Goal: Transaction & Acquisition: Purchase product/service

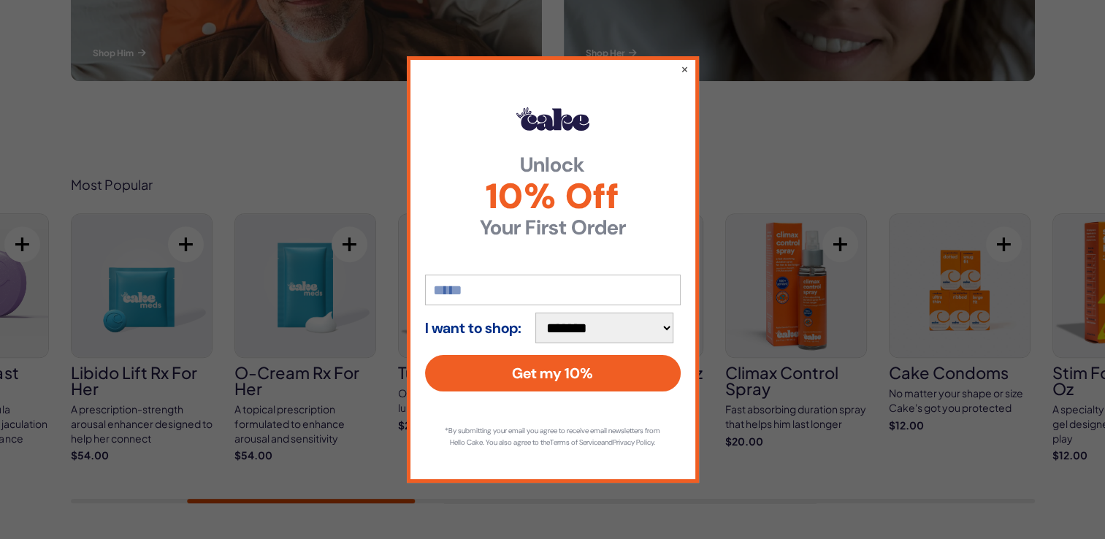
click at [476, 281] on input "email" at bounding box center [553, 290] width 256 height 31
type input "**********"
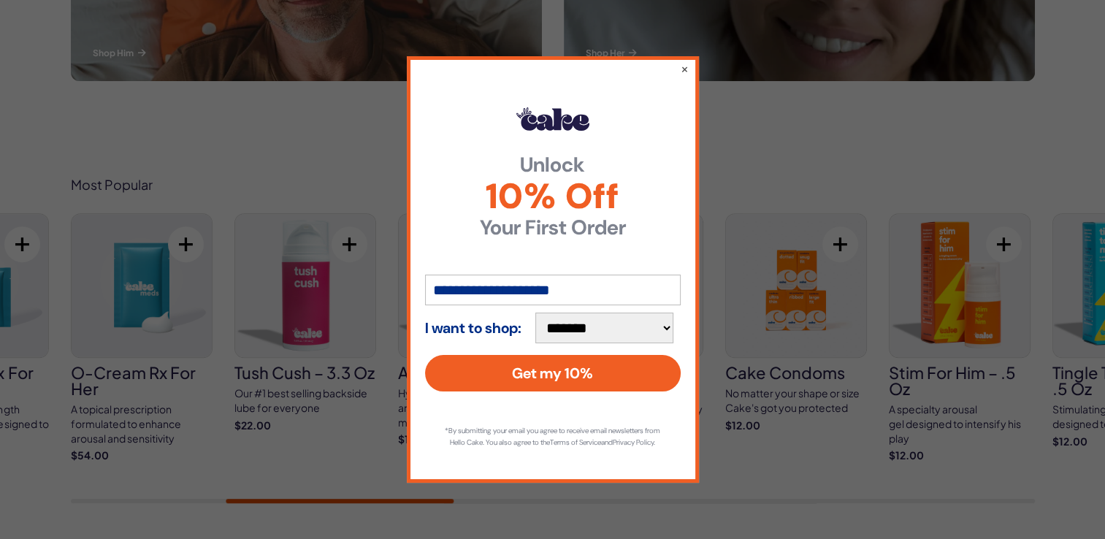
click at [673, 321] on select "**********" at bounding box center [604, 328] width 139 height 31
select select "**********"
click at [541, 313] on select "**********" at bounding box center [604, 328] width 139 height 31
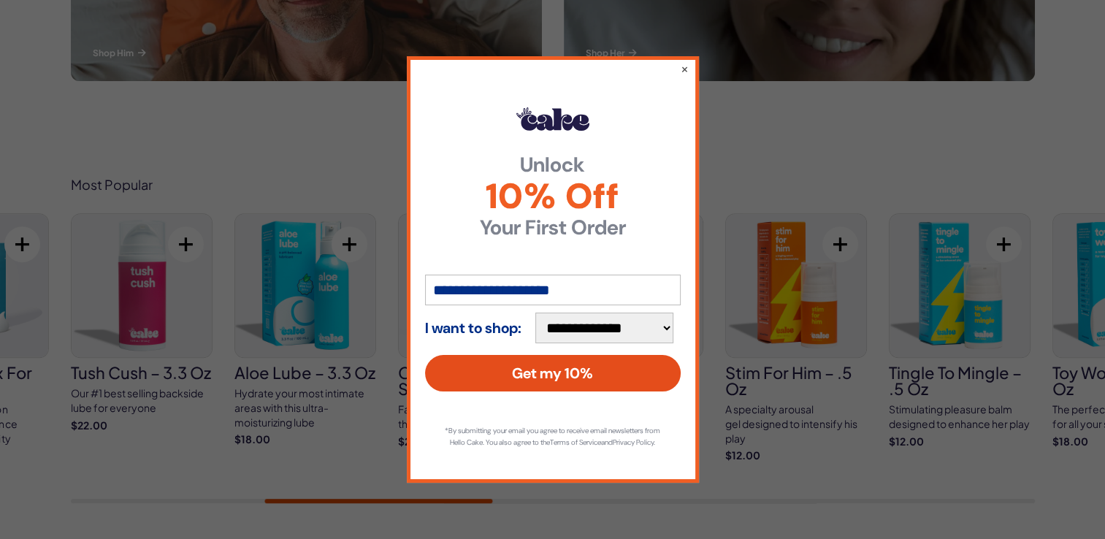
click at [546, 362] on button "Get my 10%" at bounding box center [553, 373] width 256 height 37
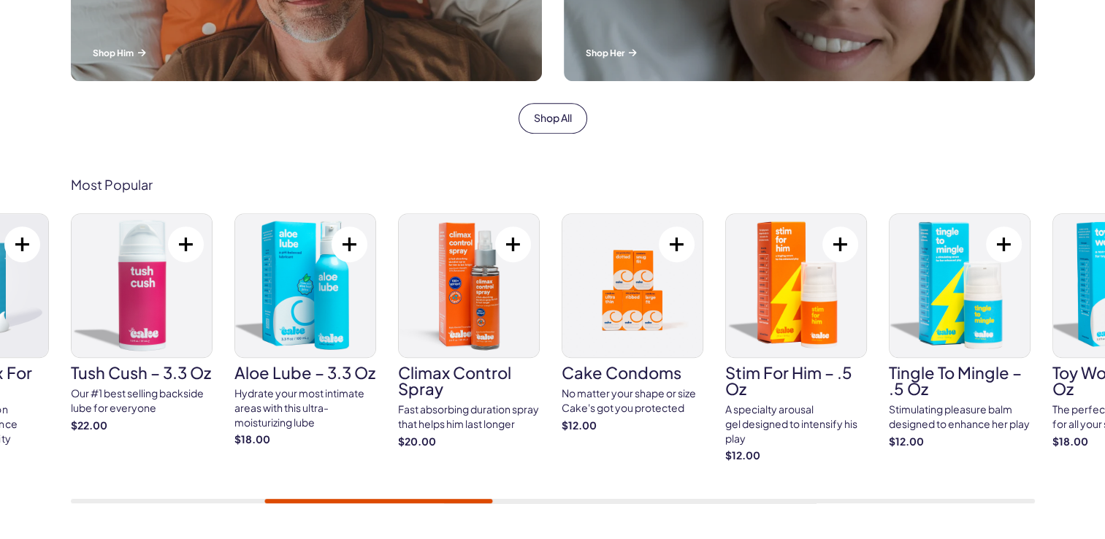
click at [182, 241] on button at bounding box center [186, 244] width 36 height 36
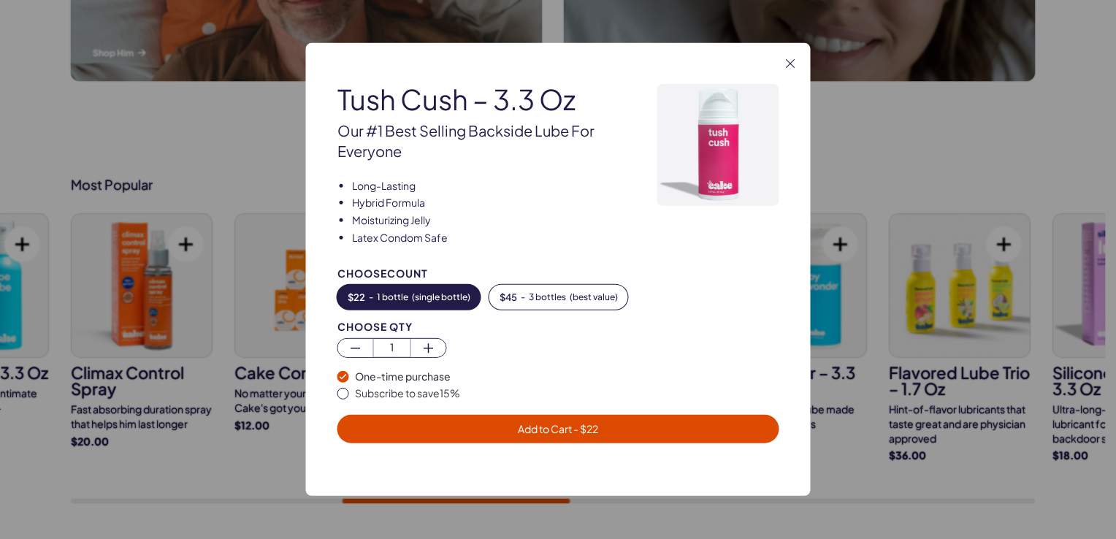
click at [537, 427] on span "Add to Cart - $ 22" at bounding box center [558, 428] width 80 height 13
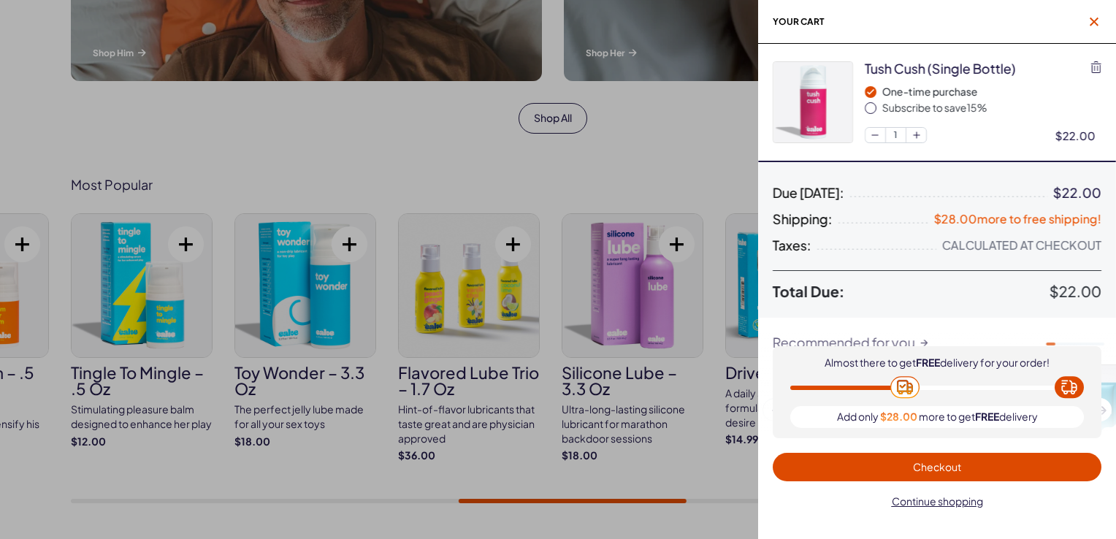
click at [1095, 21] on icon "button" at bounding box center [1094, 22] width 9 height 9
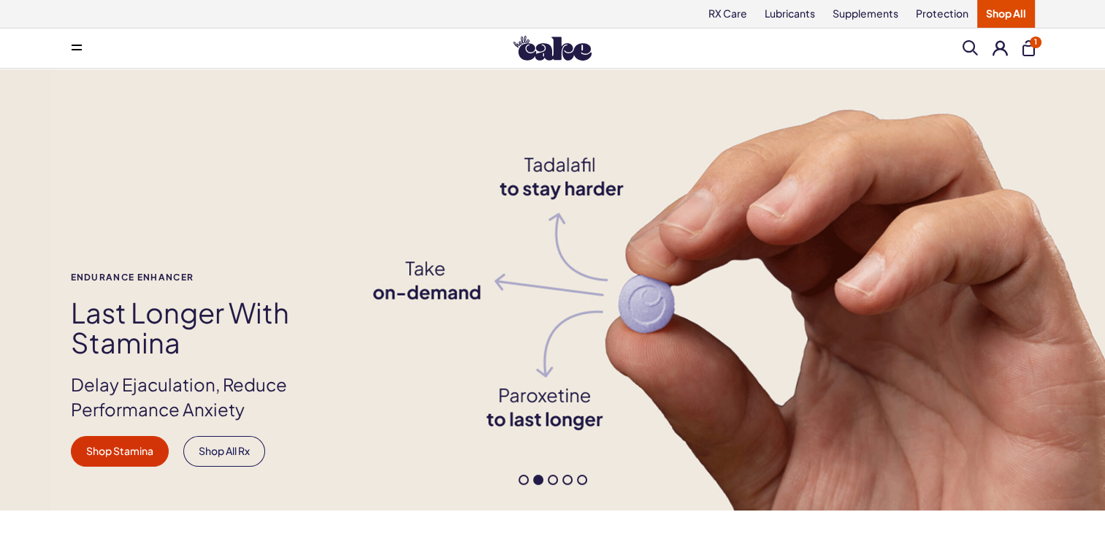
click at [1006, 9] on link "Shop All" at bounding box center [1006, 14] width 58 height 28
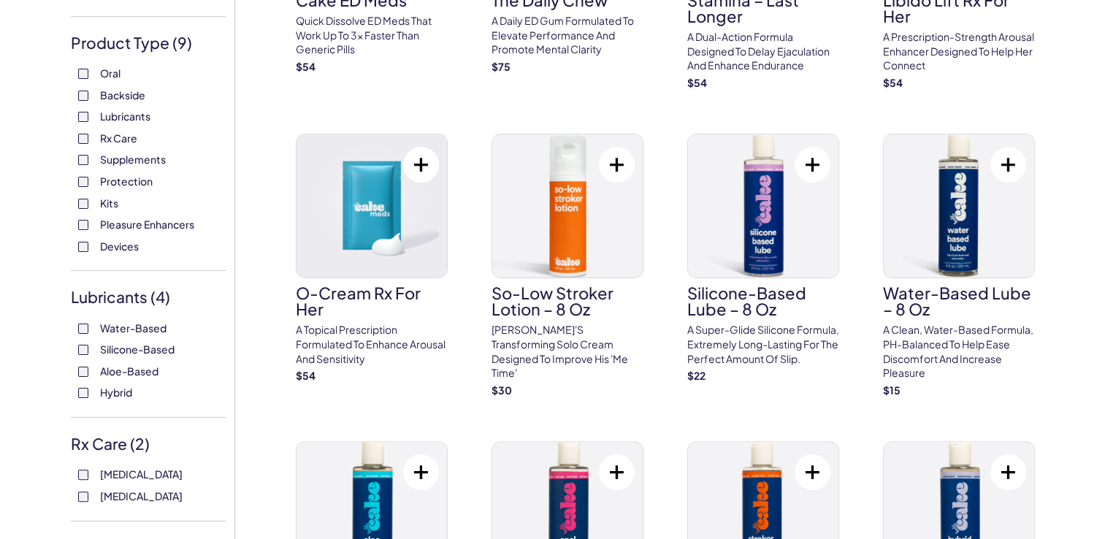
scroll to position [219, 0]
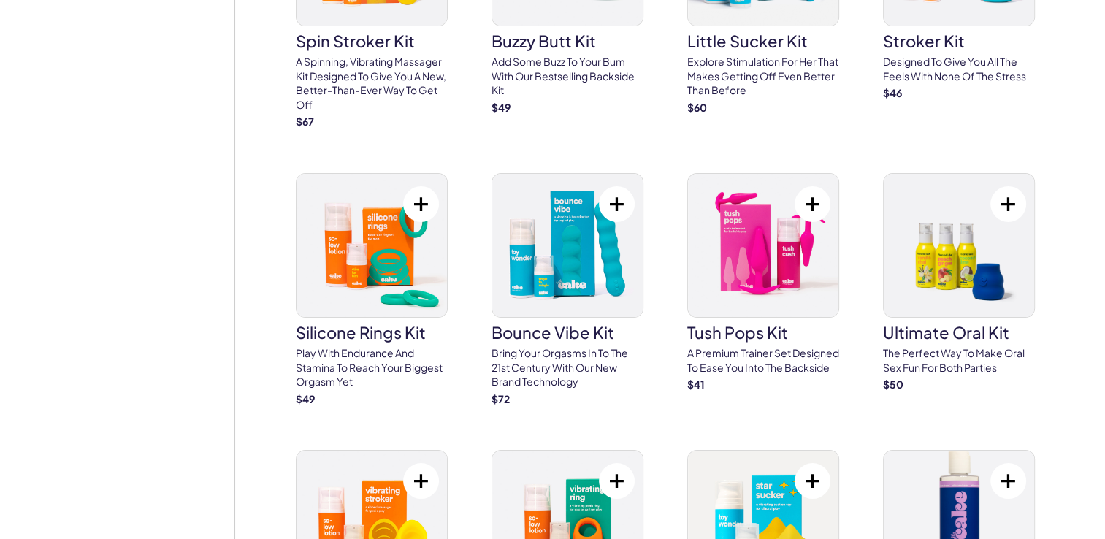
scroll to position [5186, 0]
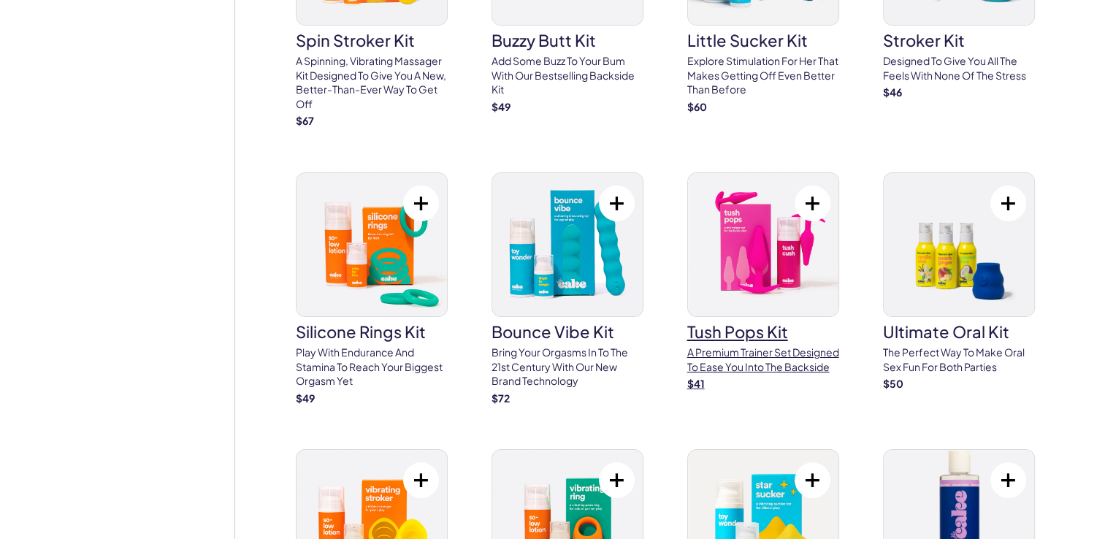
click at [745, 324] on h3 "tush pops kit" at bounding box center [763, 332] width 152 height 16
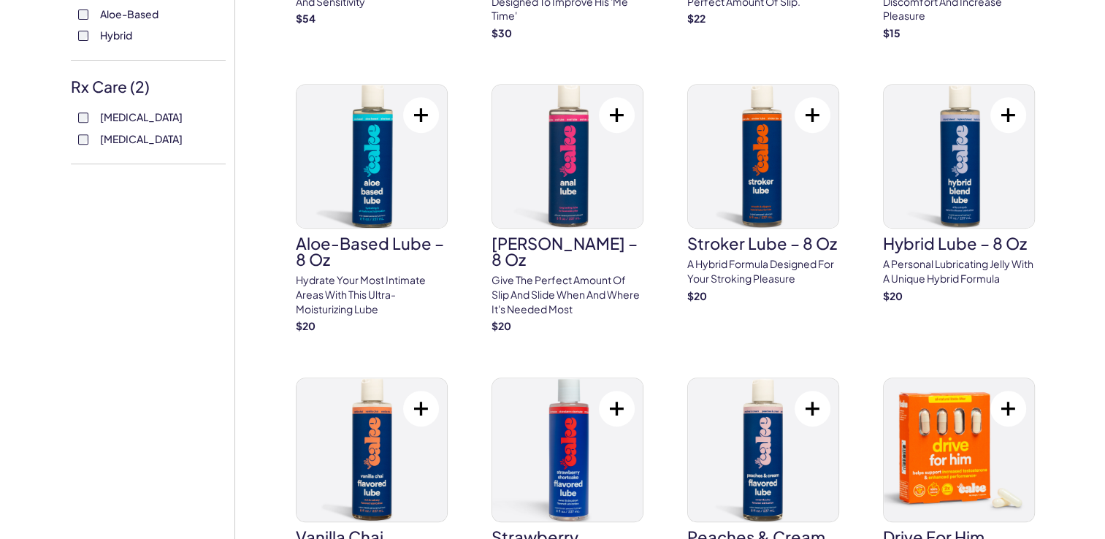
scroll to position [657, 0]
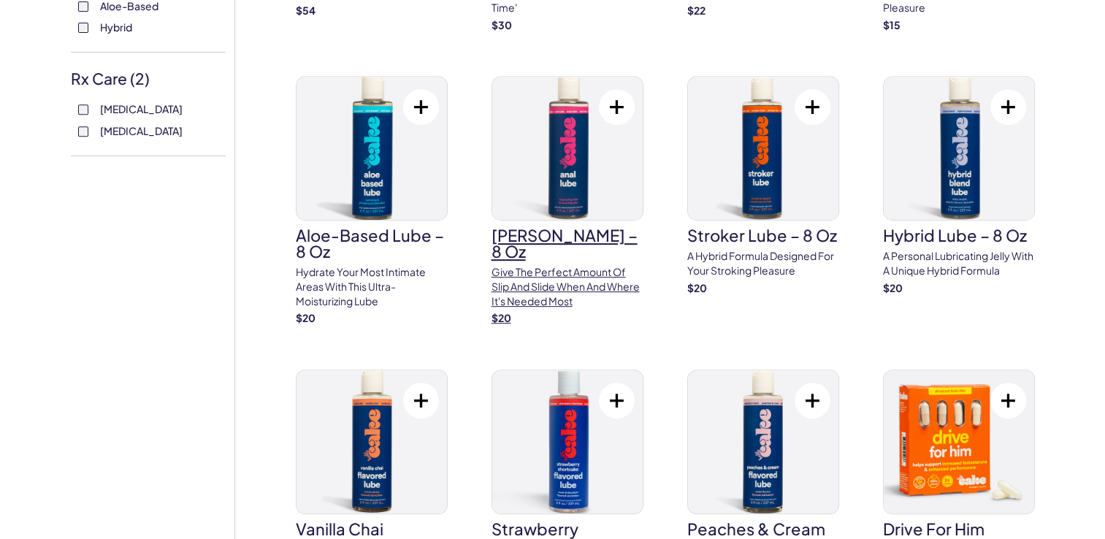
click at [551, 235] on h3 "Anal Lube – 8 oz" at bounding box center [568, 243] width 152 height 32
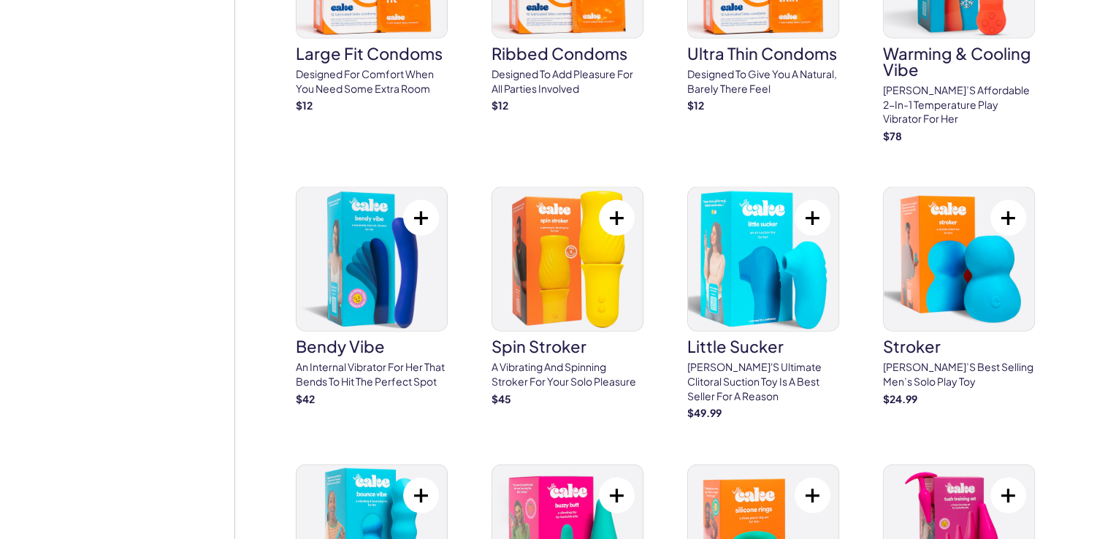
scroll to position [3214, 0]
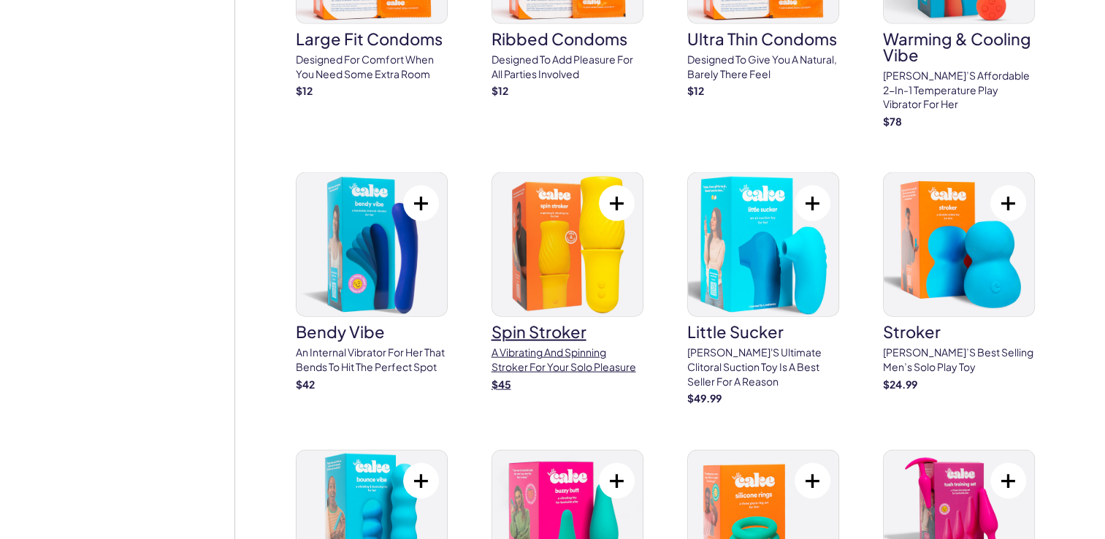
click at [572, 224] on img at bounding box center [567, 244] width 150 height 143
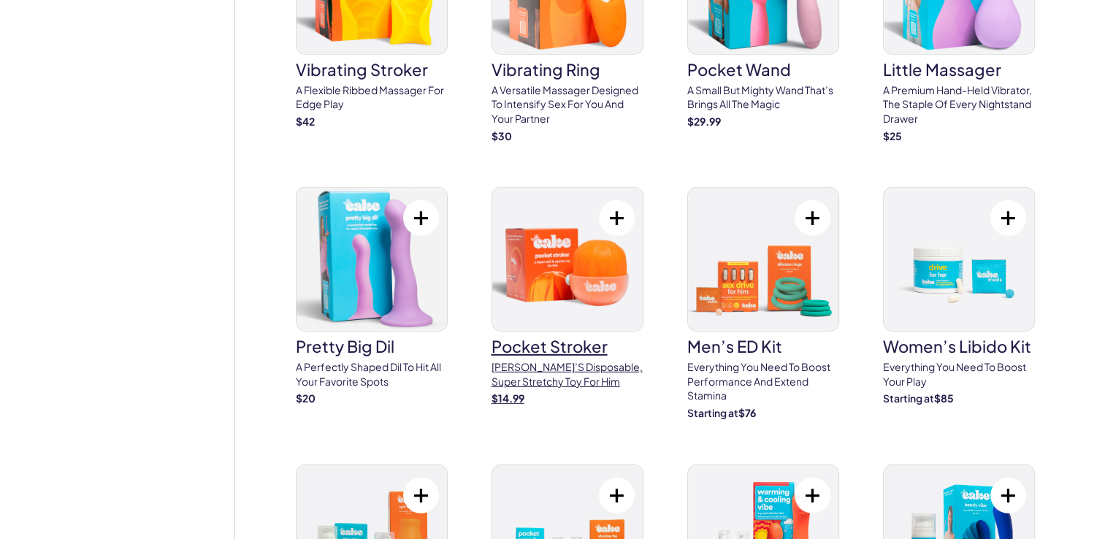
scroll to position [4383, 0]
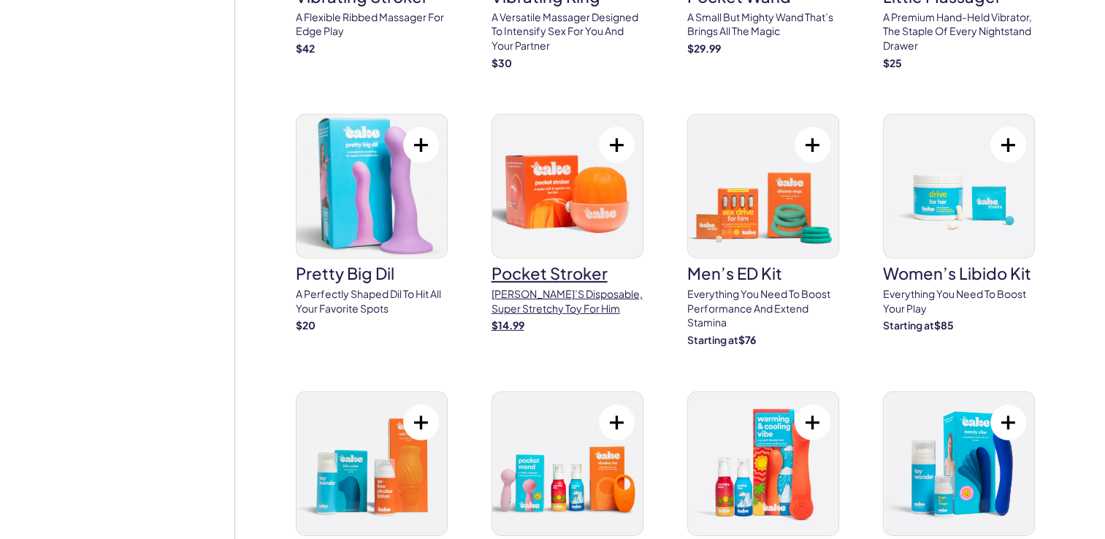
click at [571, 172] on img at bounding box center [567, 186] width 150 height 143
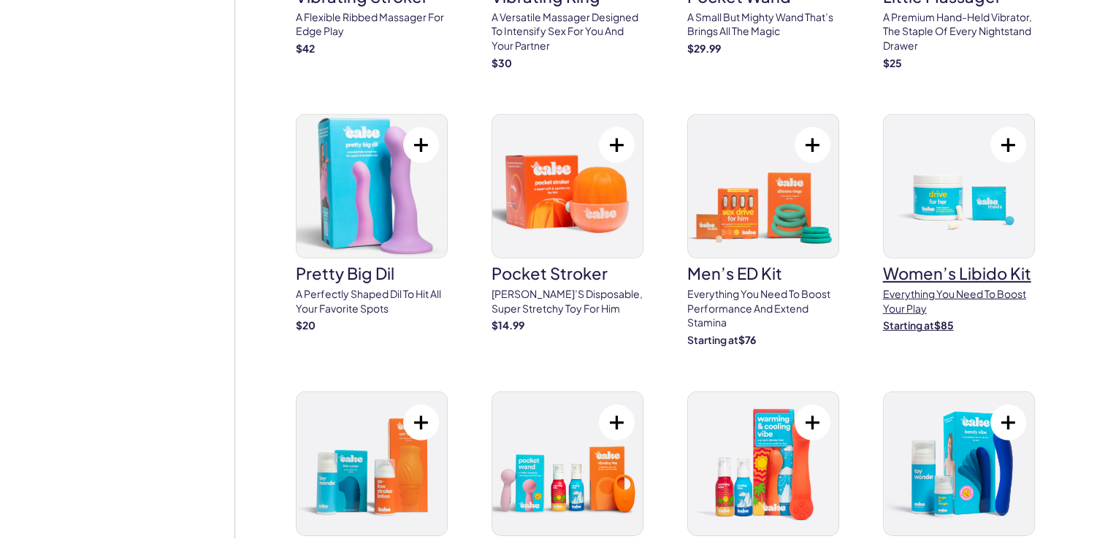
click at [961, 186] on img at bounding box center [959, 186] width 150 height 143
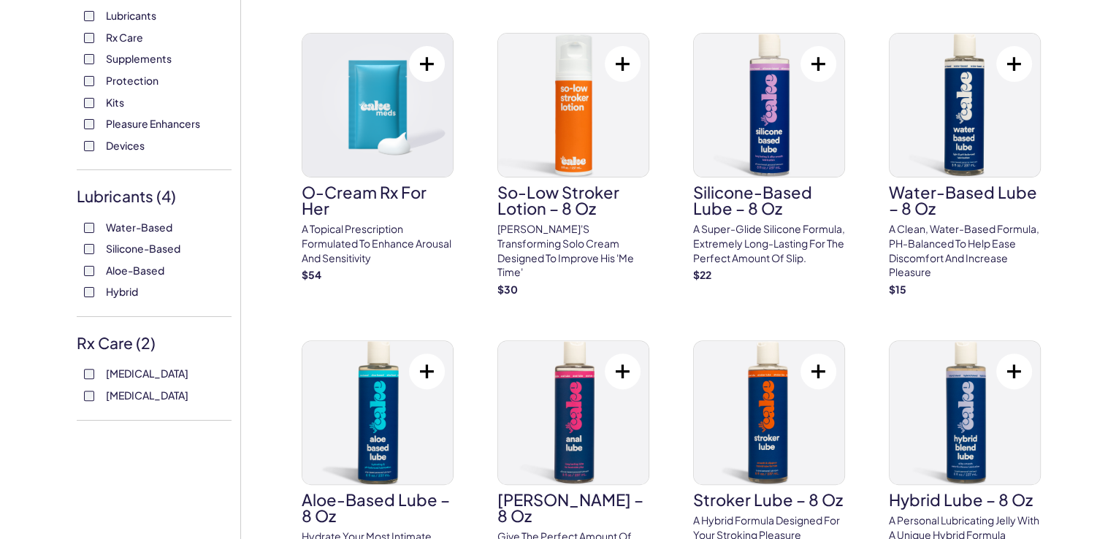
scroll to position [0, 0]
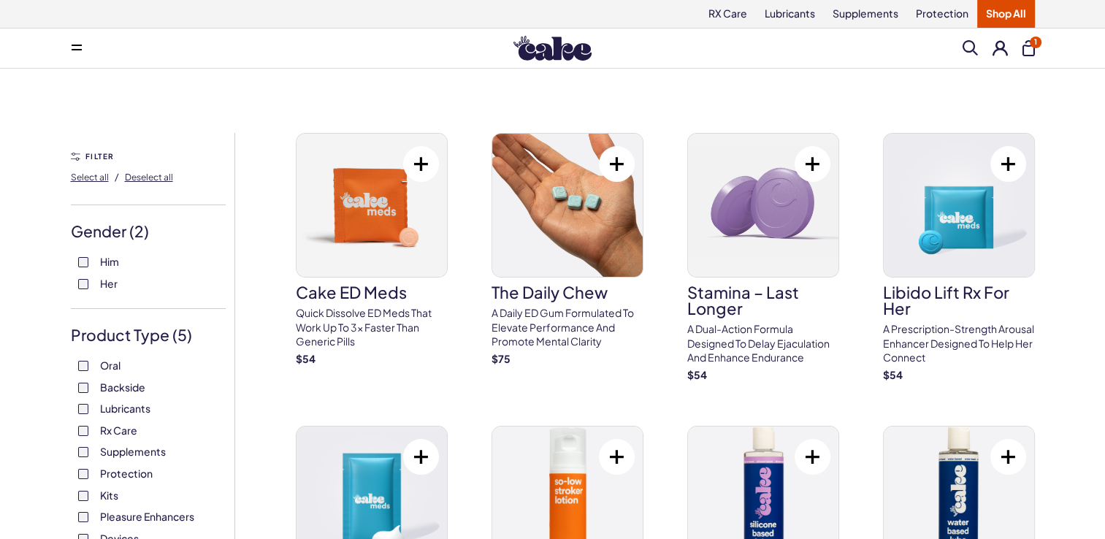
click at [1028, 44] on button "1" at bounding box center [1029, 48] width 12 height 16
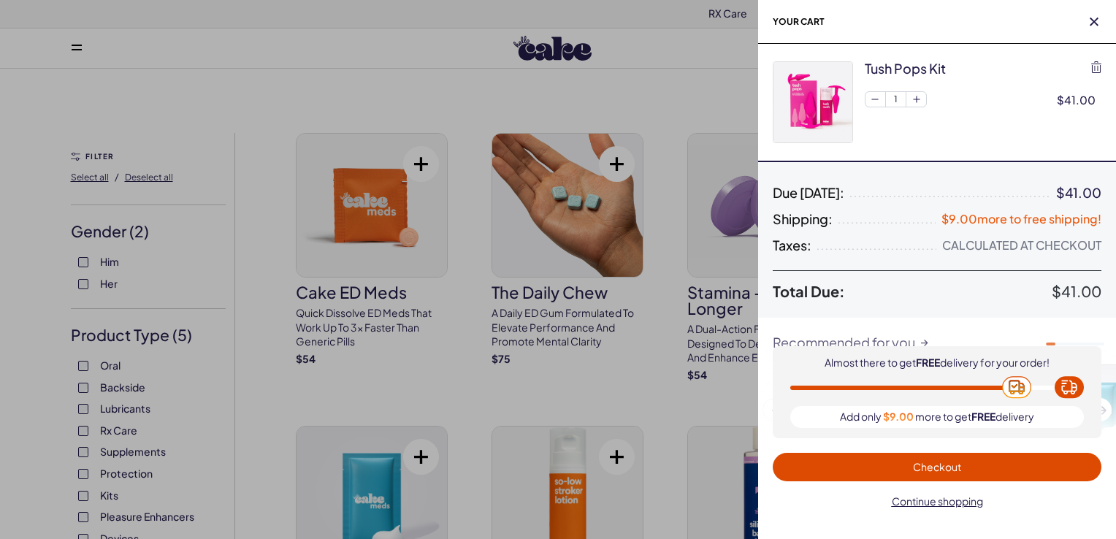
click at [915, 463] on span "Checkout" at bounding box center [937, 466] width 48 height 13
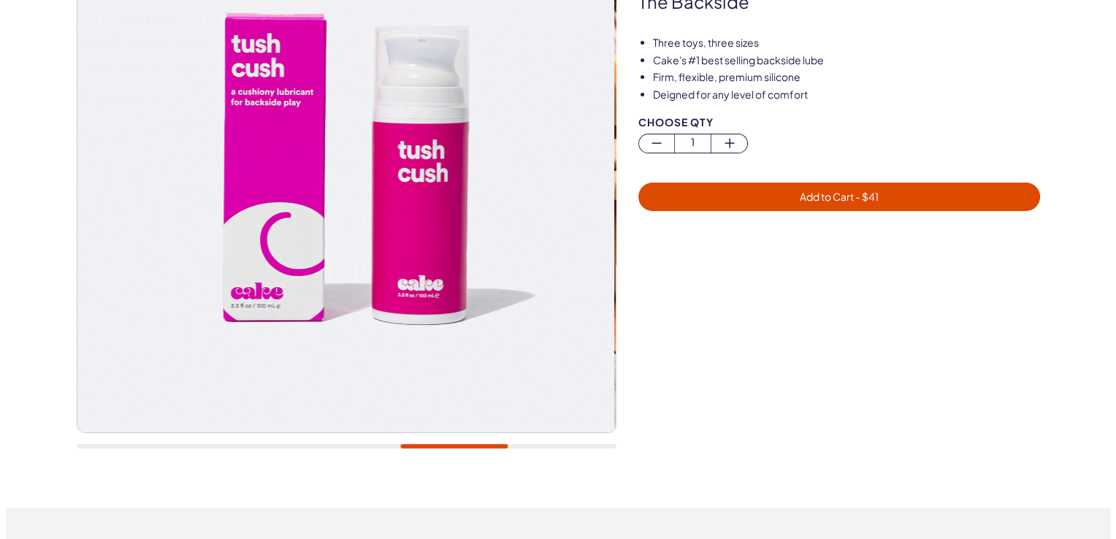
scroll to position [146, 0]
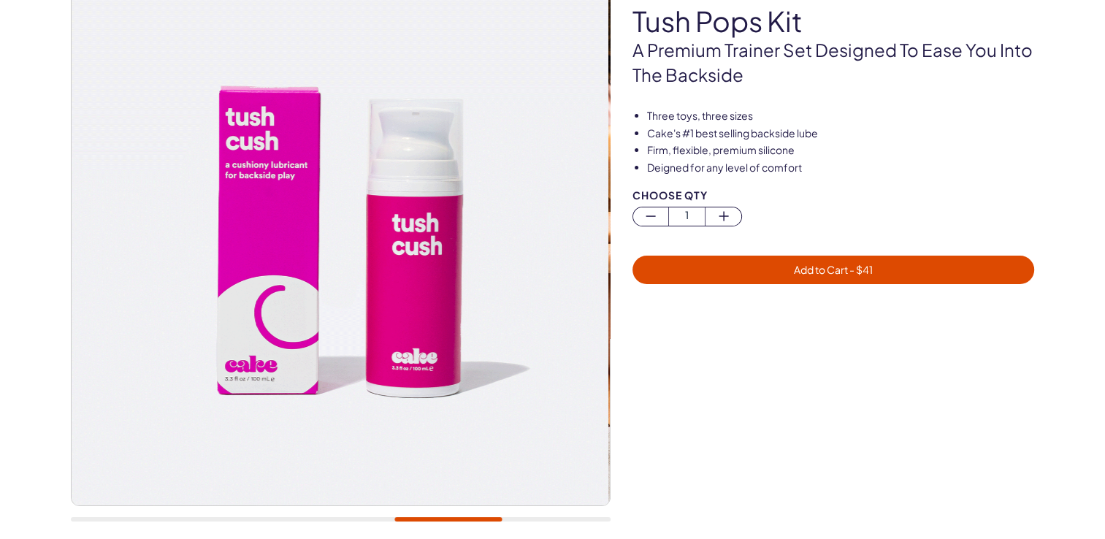
click at [838, 264] on span "Add to Cart - $ 41" at bounding box center [833, 269] width 79 height 13
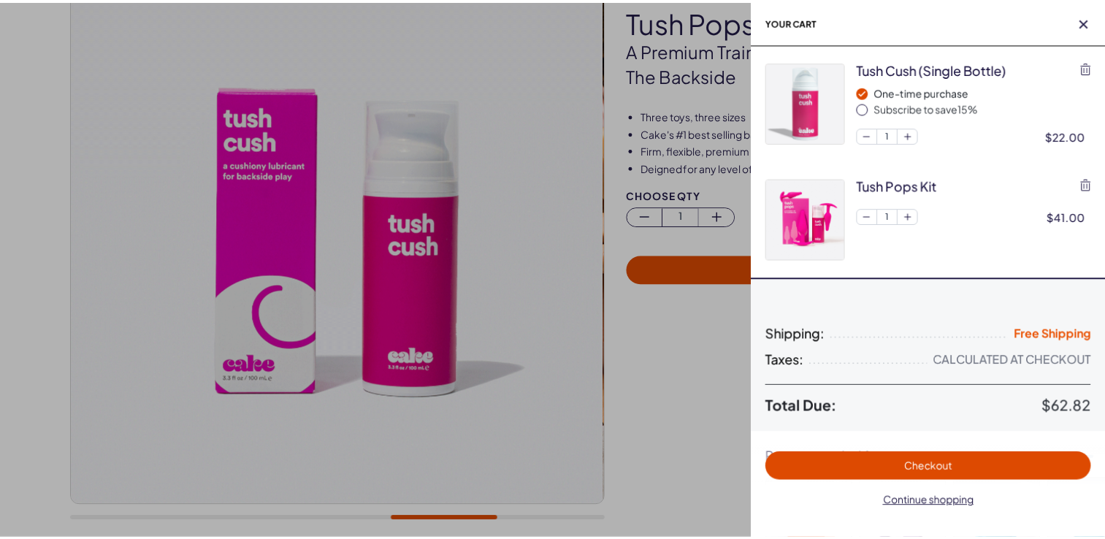
scroll to position [0, 0]
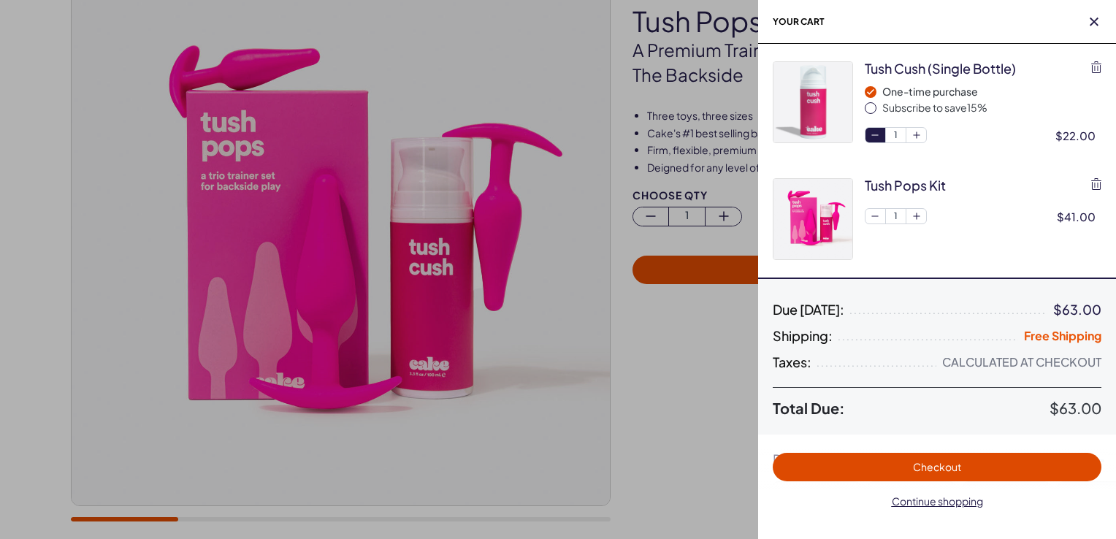
click at [874, 133] on icon "button" at bounding box center [875, 135] width 12 height 12
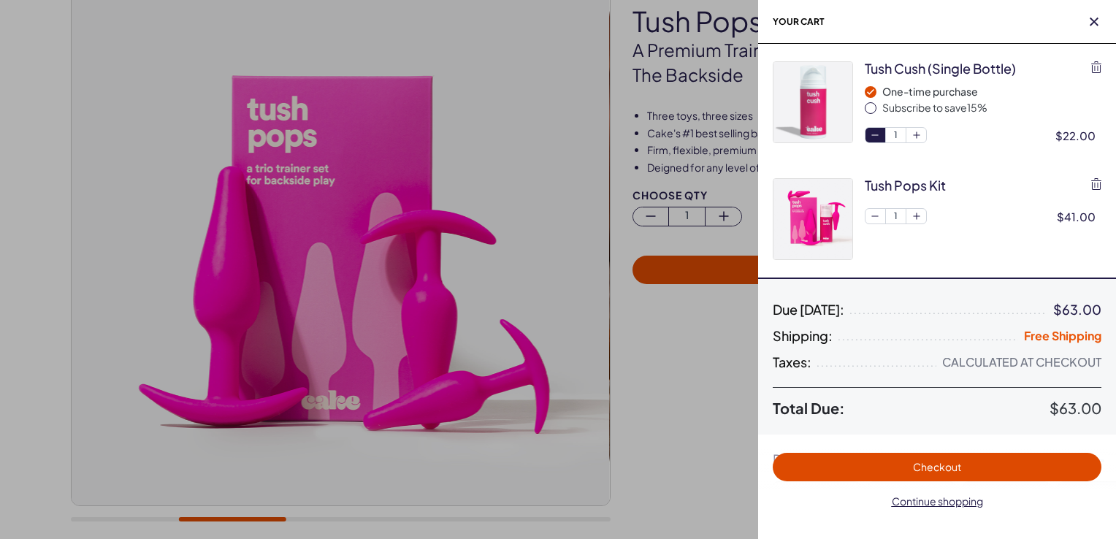
click at [875, 131] on icon "button" at bounding box center [875, 135] width 12 height 12
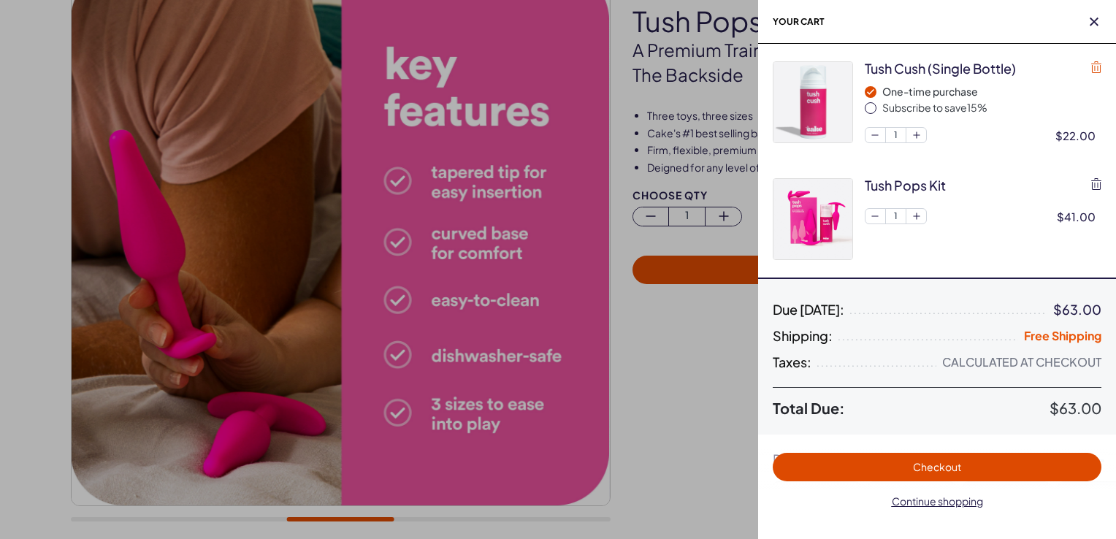
click at [1096, 65] on icon "button" at bounding box center [1096, 67] width 10 height 12
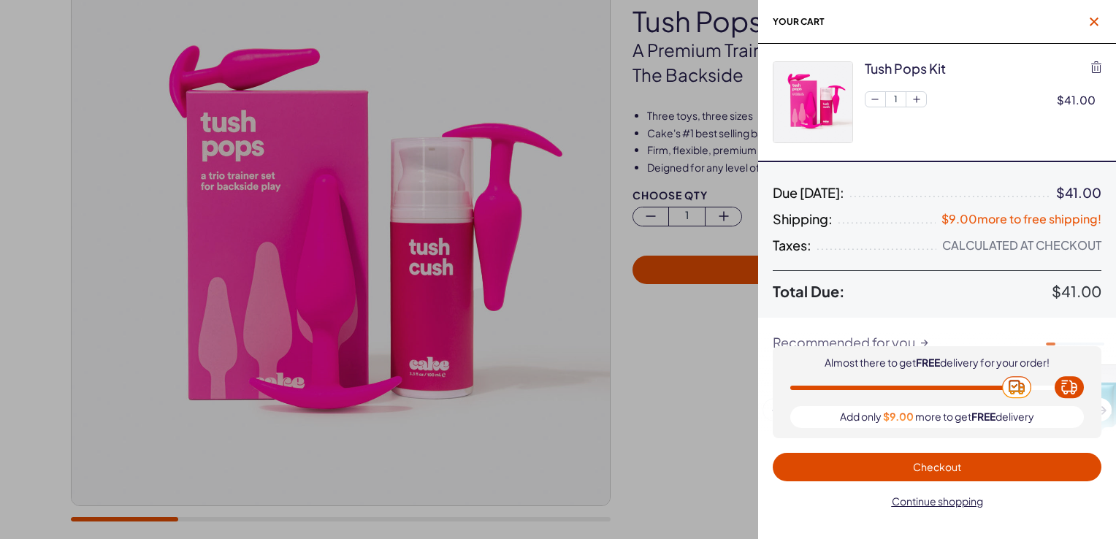
click at [1093, 19] on icon "button" at bounding box center [1094, 22] width 9 height 9
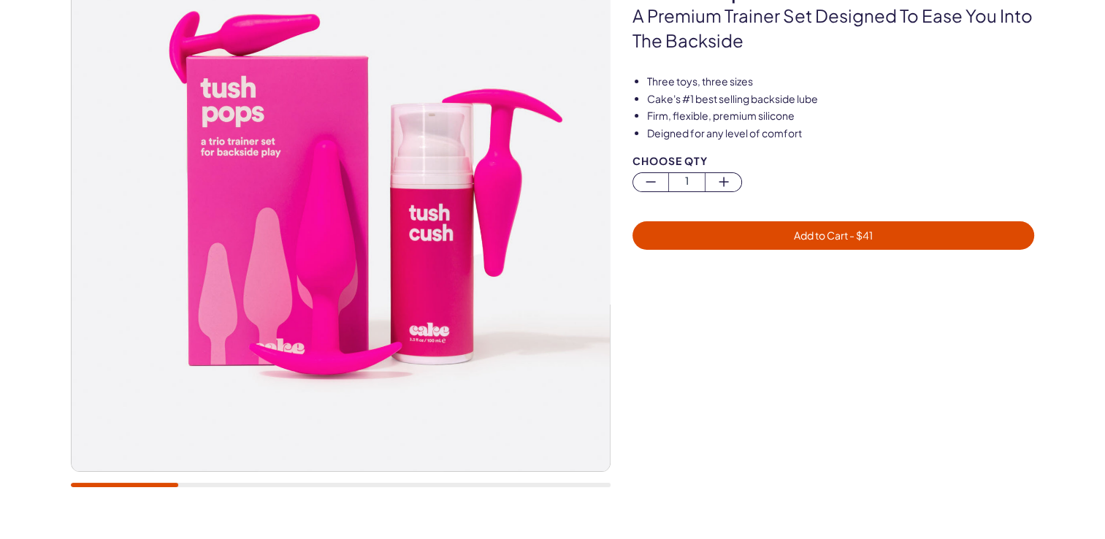
scroll to position [146, 0]
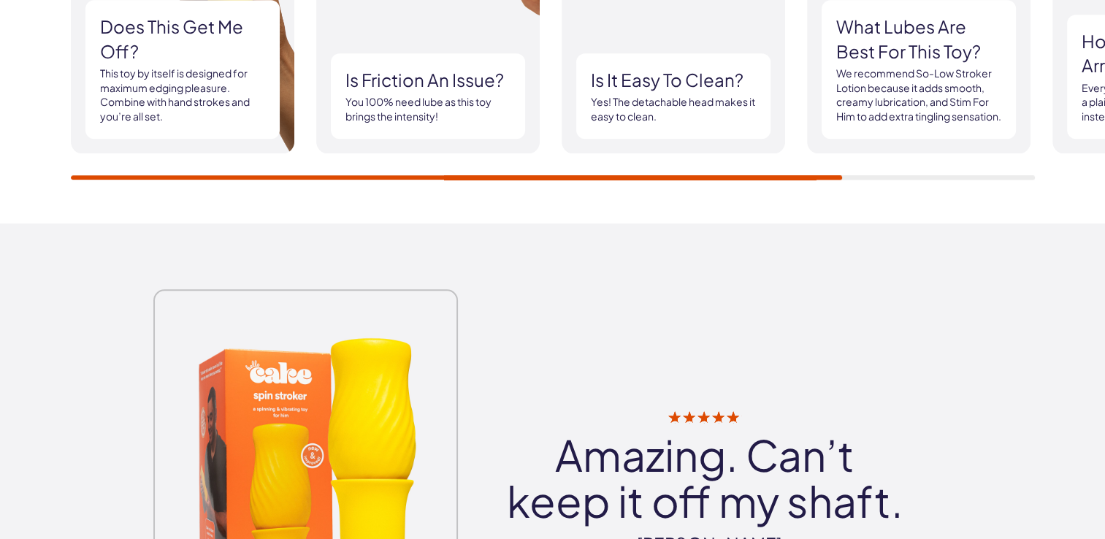
scroll to position [1826, 0]
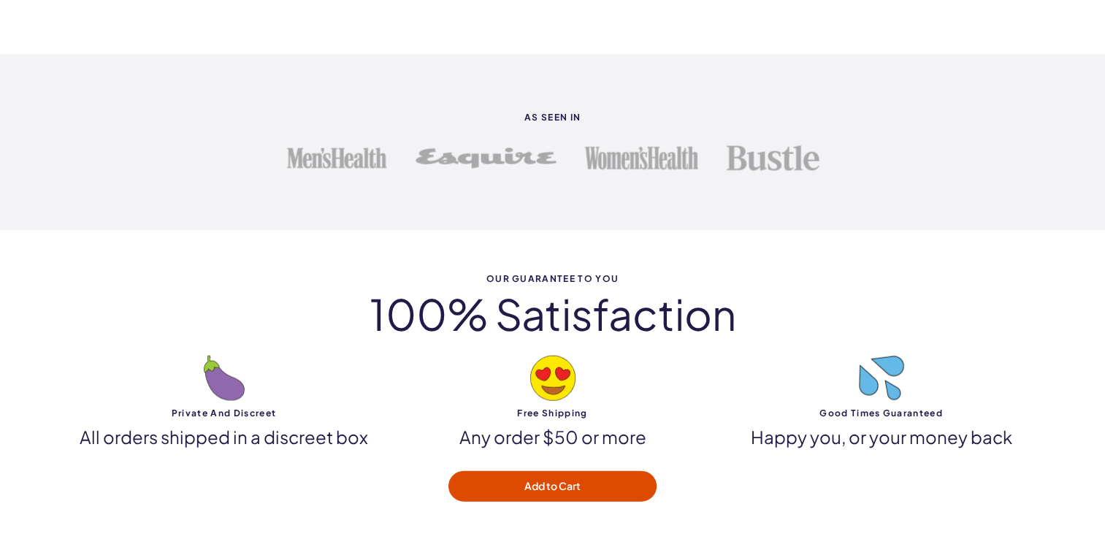
scroll to position [3506, 0]
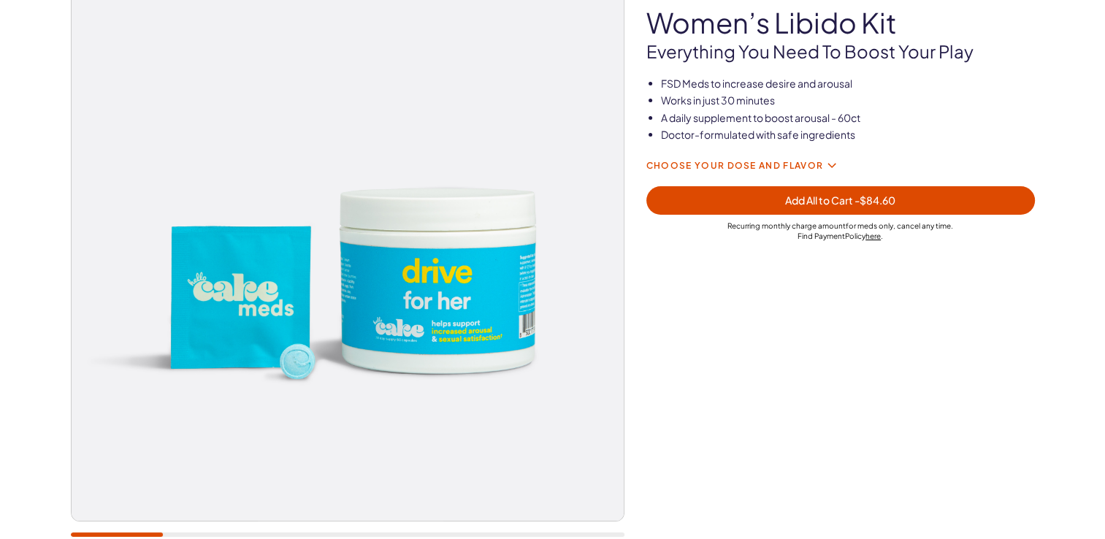
scroll to position [146, 0]
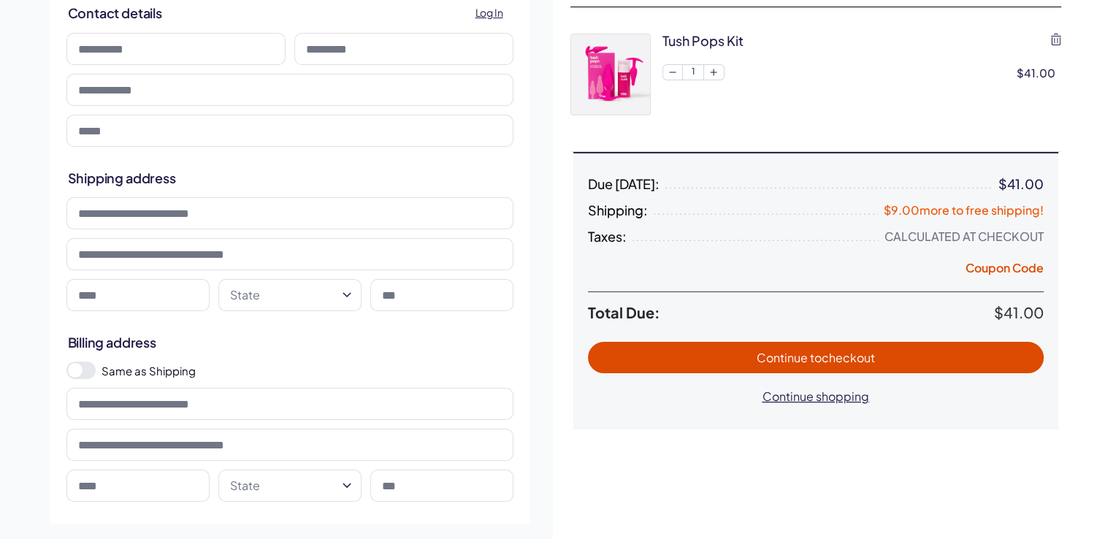
scroll to position [146, 0]
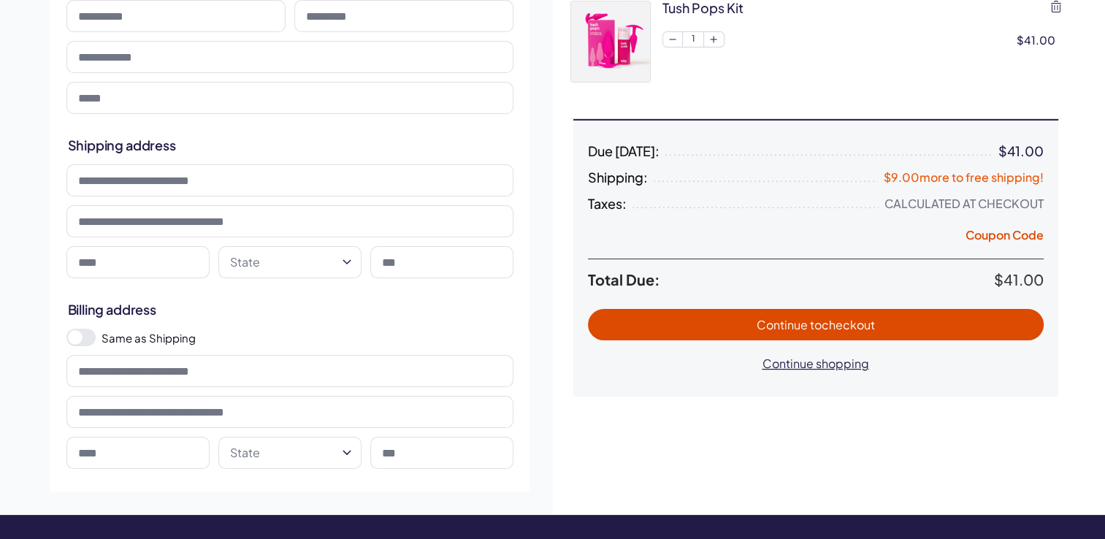
click at [840, 321] on span "to checkout" at bounding box center [842, 324] width 65 height 15
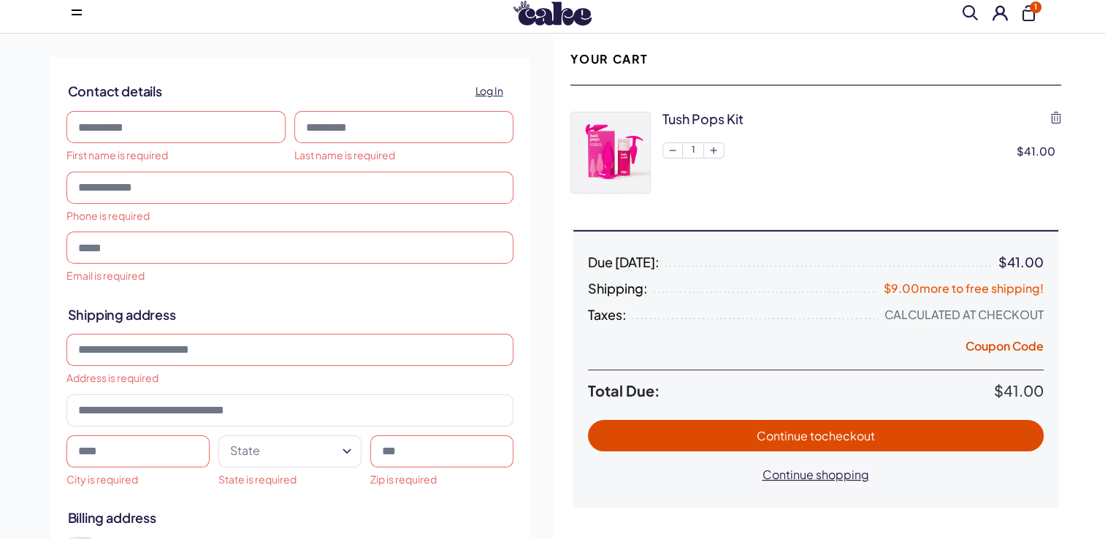
scroll to position [0, 0]
